Goal: Task Accomplishment & Management: Use online tool/utility

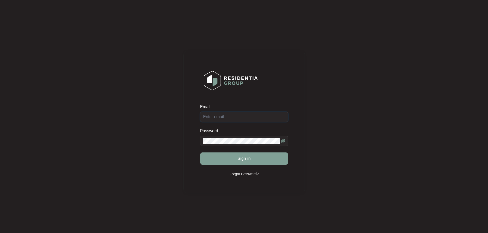
click at [231, 115] on input "Email" at bounding box center [244, 117] width 88 height 10
type input "[EMAIL_ADDRESS][DOMAIN_NAME]"
click at [223, 144] on span at bounding box center [244, 141] width 88 height 10
click at [284, 140] on icon "eye-invisible" at bounding box center [283, 141] width 4 height 4
click at [211, 157] on button "Sign in" at bounding box center [244, 159] width 88 height 12
